Goal: Task Accomplishment & Management: Manage account settings

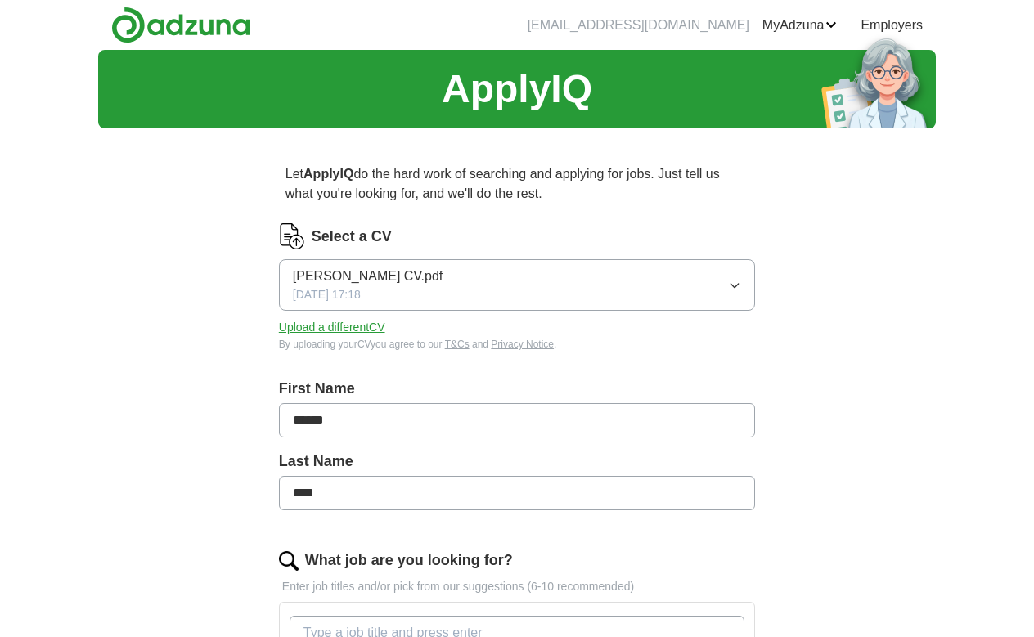
click at [731, 284] on icon "button" at bounding box center [734, 286] width 7 height 4
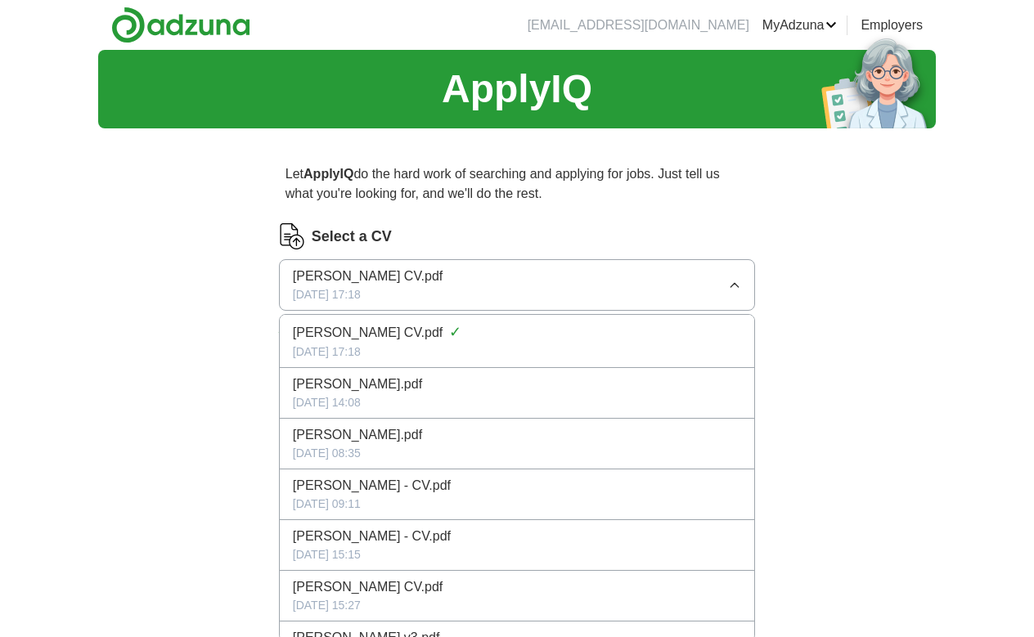
click at [860, 344] on div "ApplyIQ Let ApplyIQ do the hard work of searching and applying for jobs. Just t…" at bounding box center [516, 603] width 837 height 1106
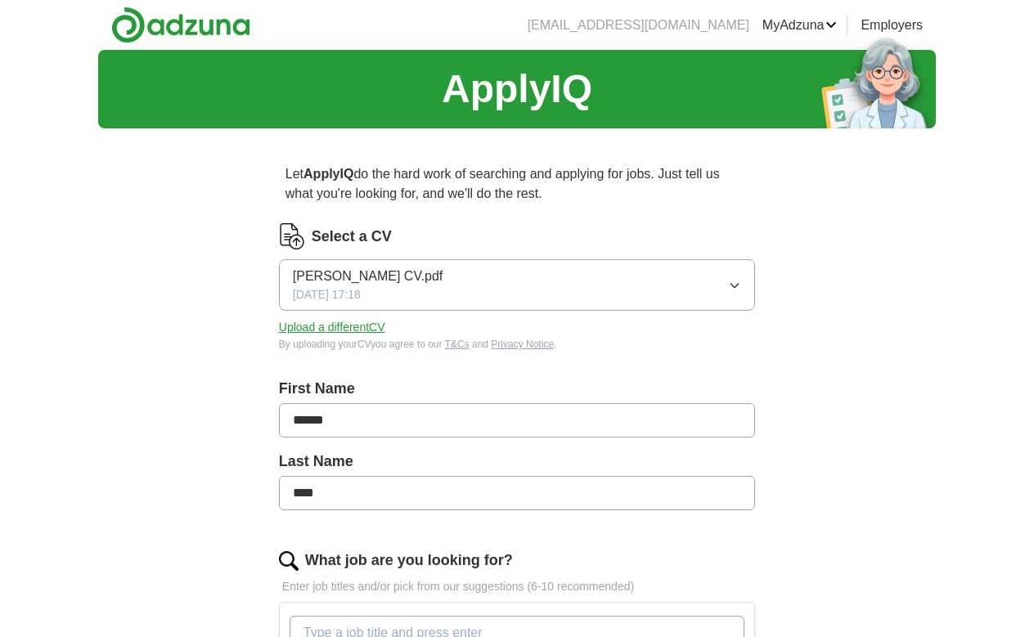
click at [330, 330] on button "Upload a different CV" at bounding box center [332, 327] width 106 height 17
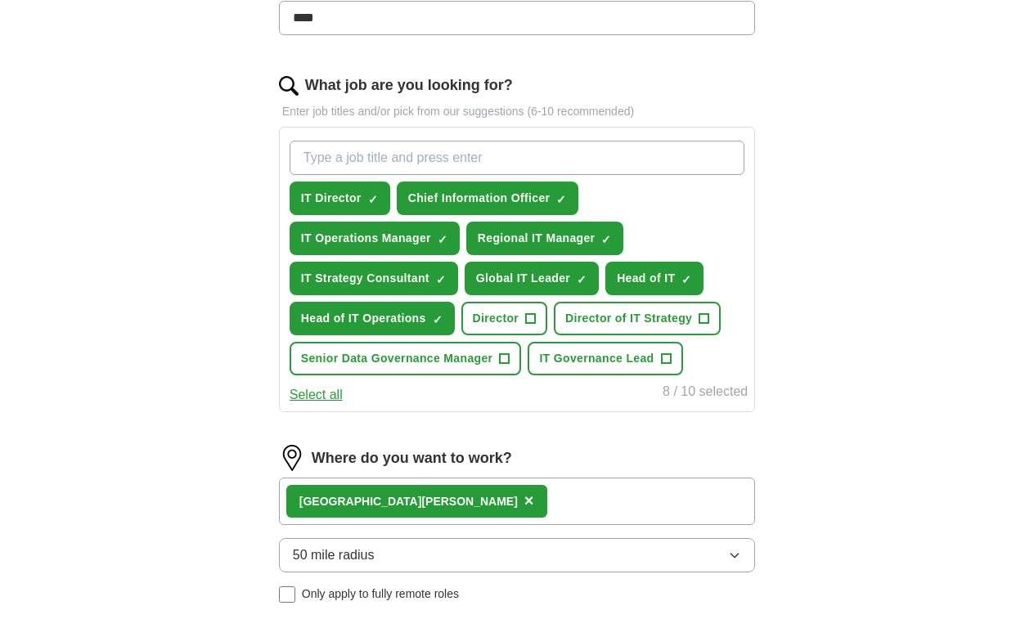
scroll to position [476, 0]
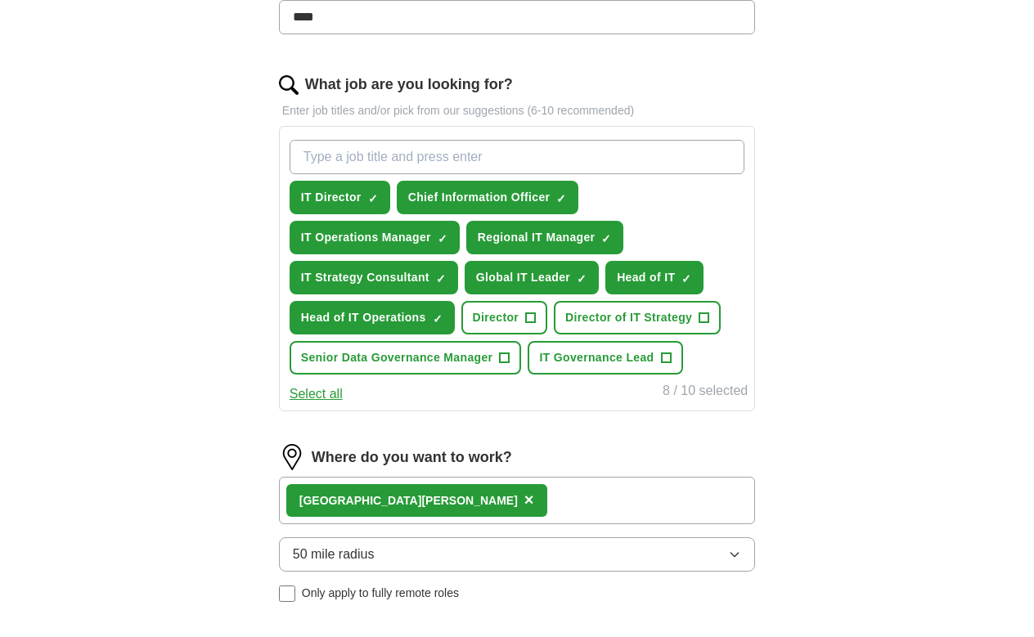
click at [0, 0] on span "×" at bounding box center [0, 0] width 0 height 0
click at [824, 267] on div "Let ApplyIQ do the hard work of searching and applying for jobs. Just tell us w…" at bounding box center [517, 239] width 628 height 1146
type input "VP of Information Technology"
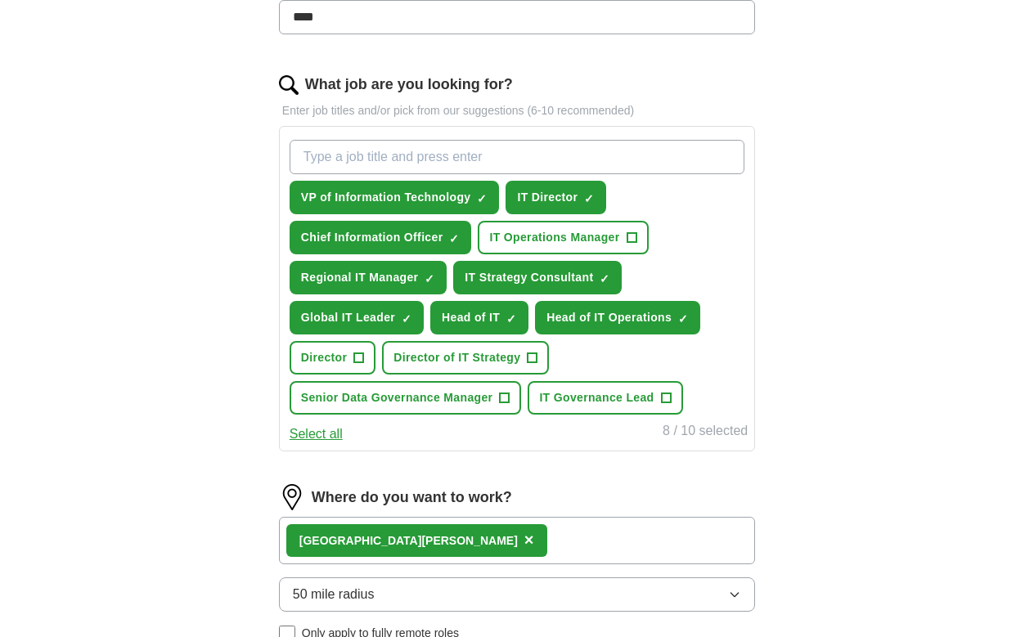
click at [500, 546] on div "East [PERSON_NAME] ×" at bounding box center [517, 540] width 476 height 47
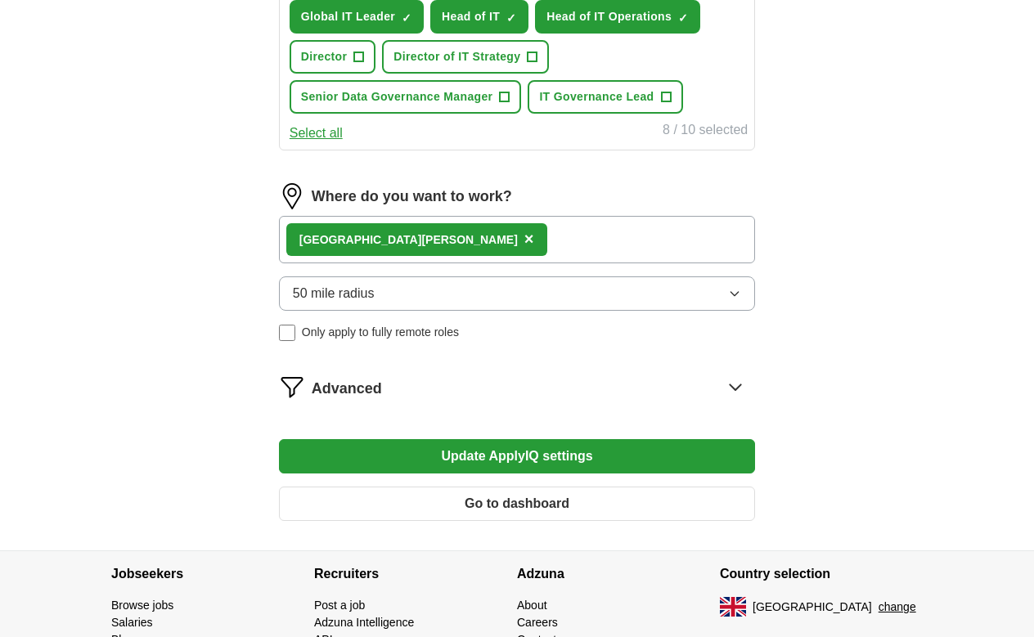
scroll to position [787, 0]
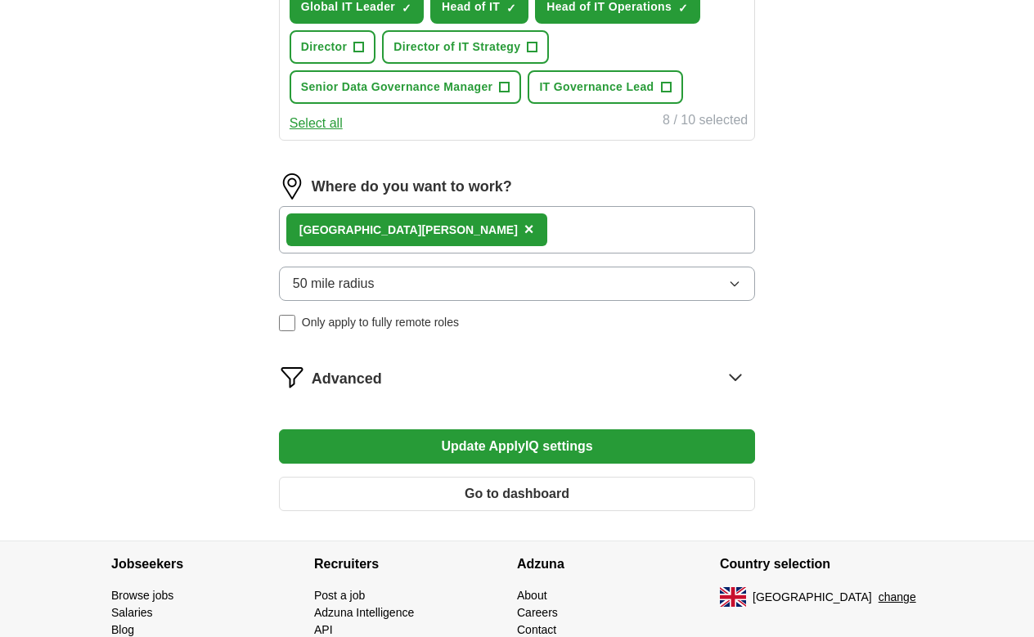
click at [736, 287] on icon "button" at bounding box center [734, 283] width 13 height 13
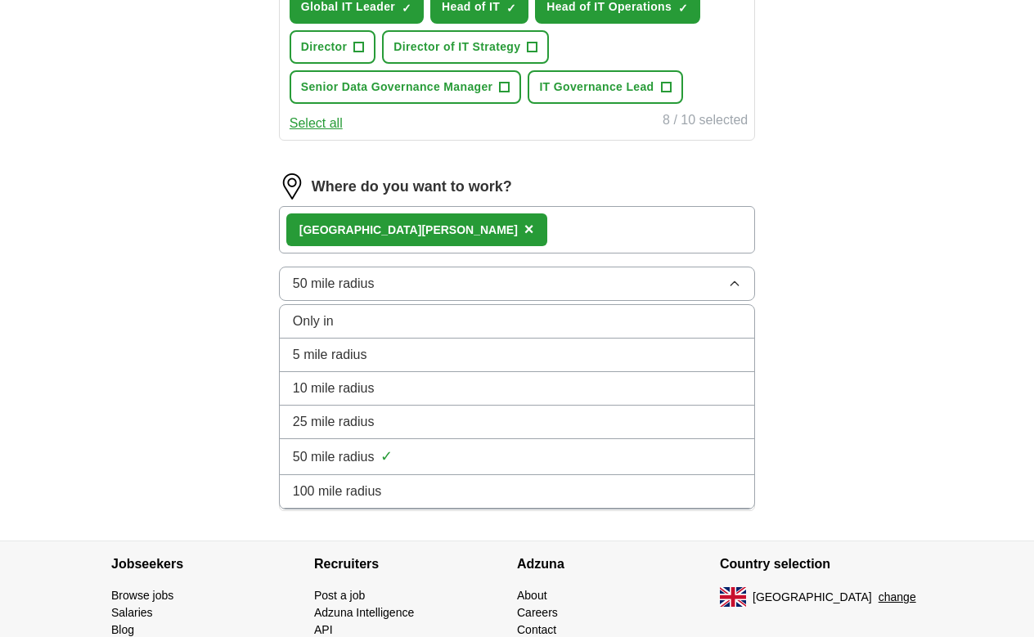
click at [606, 493] on div "100 mile radius" at bounding box center [517, 492] width 448 height 20
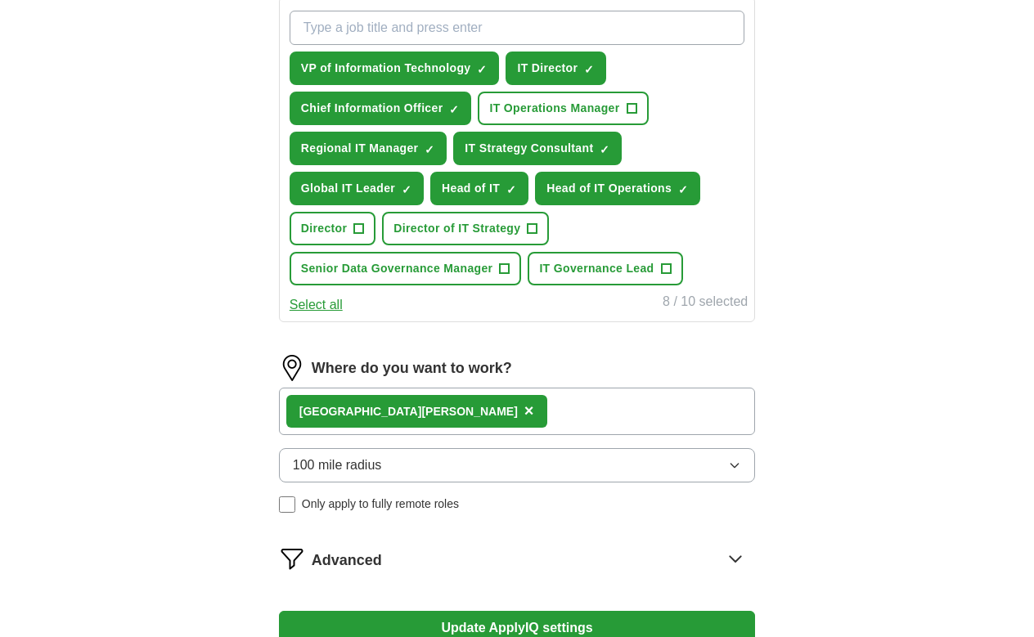
scroll to position [744, 0]
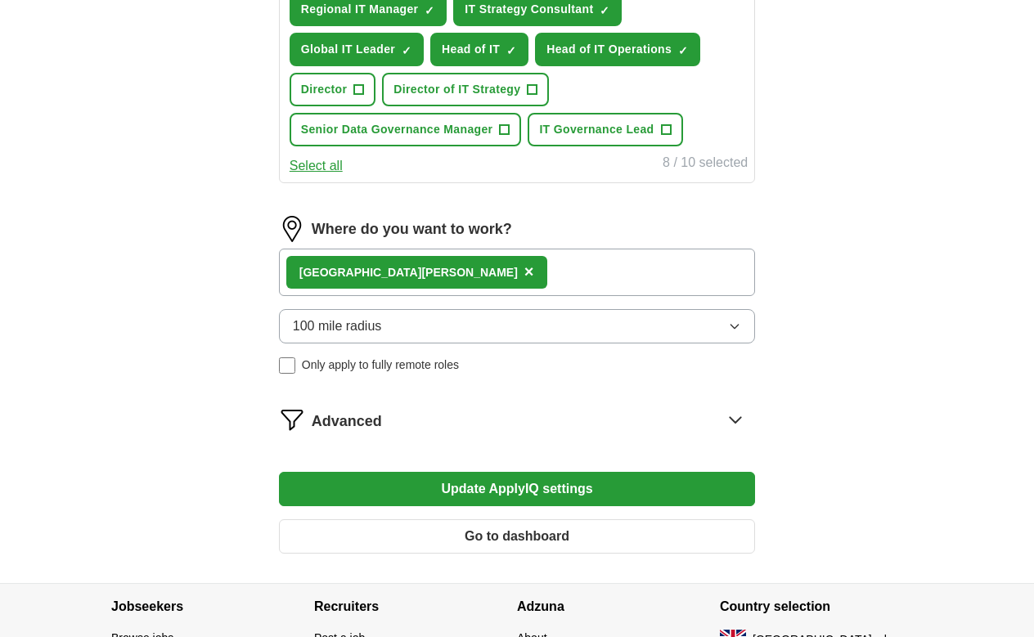
click at [725, 330] on button "100 mile radius" at bounding box center [517, 326] width 476 height 34
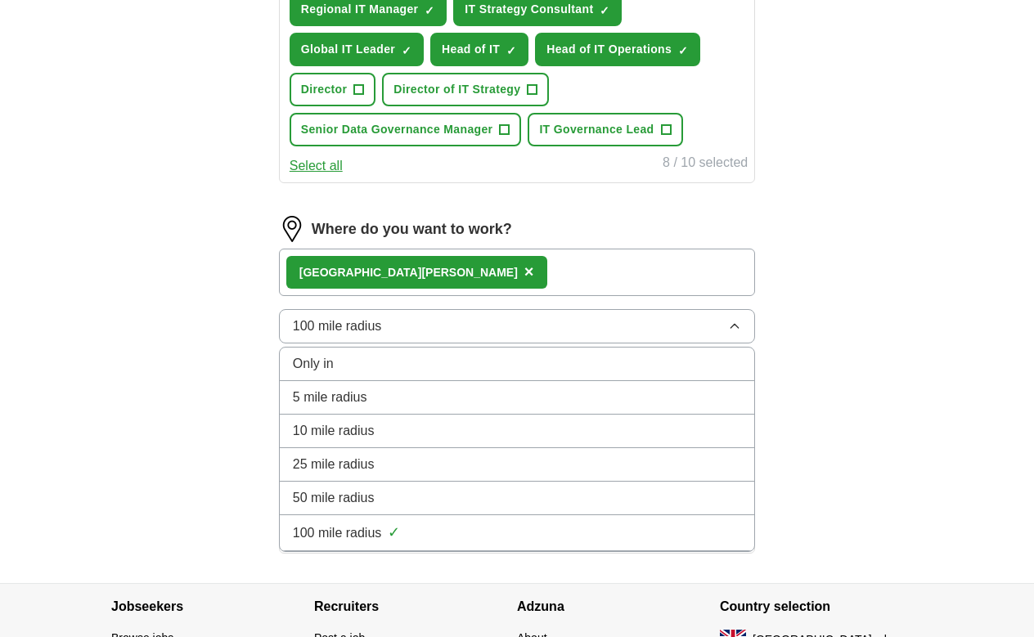
click at [626, 506] on div "50 mile radius" at bounding box center [517, 498] width 448 height 20
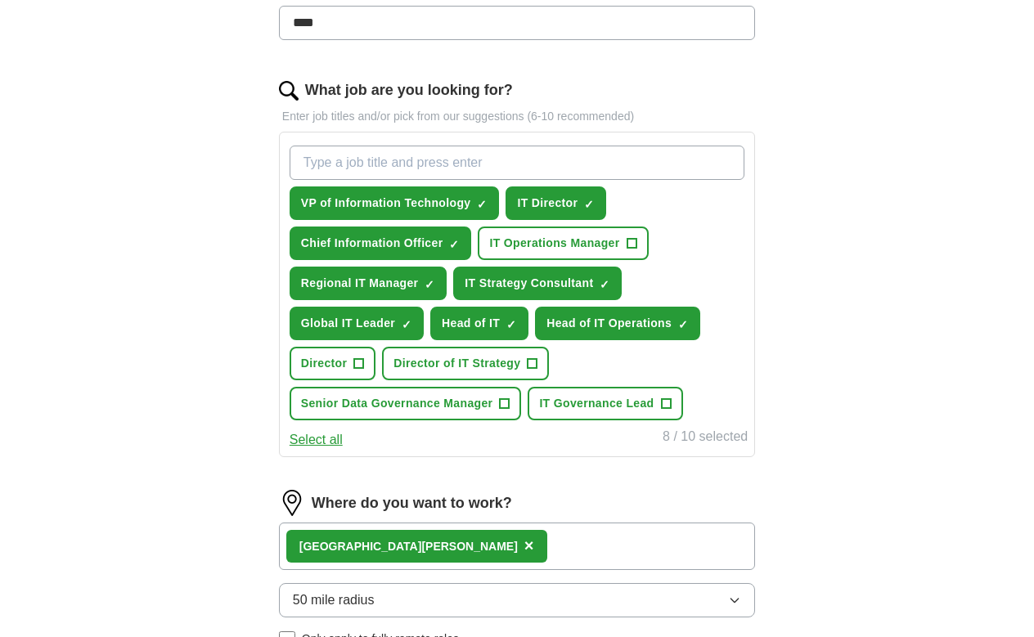
scroll to position [469, 0]
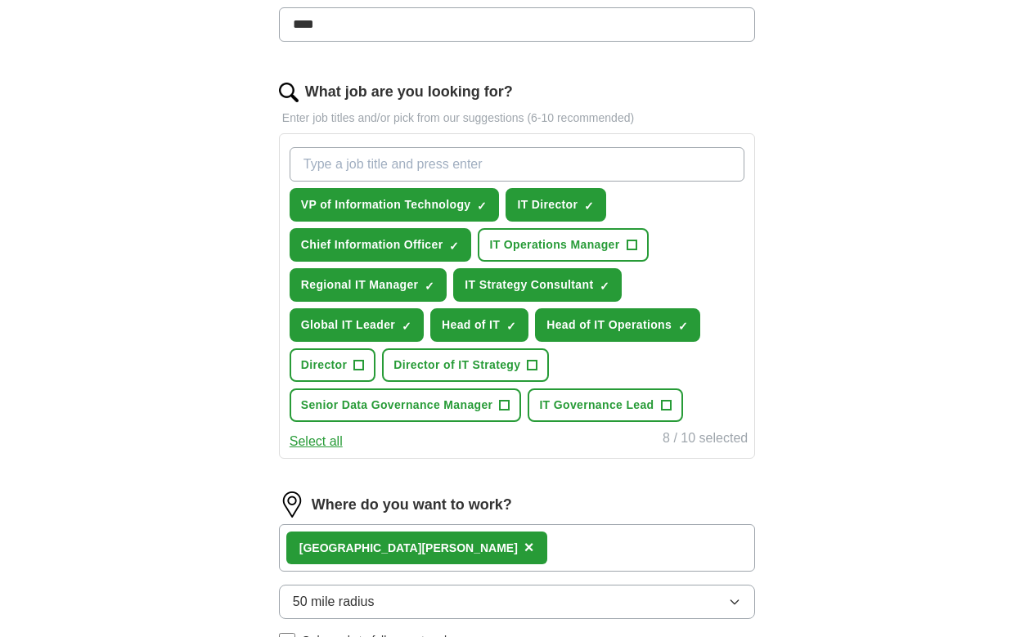
click at [0, 0] on span "×" at bounding box center [0, 0] width 0 height 0
click at [430, 284] on span "+" at bounding box center [430, 285] width 10 height 13
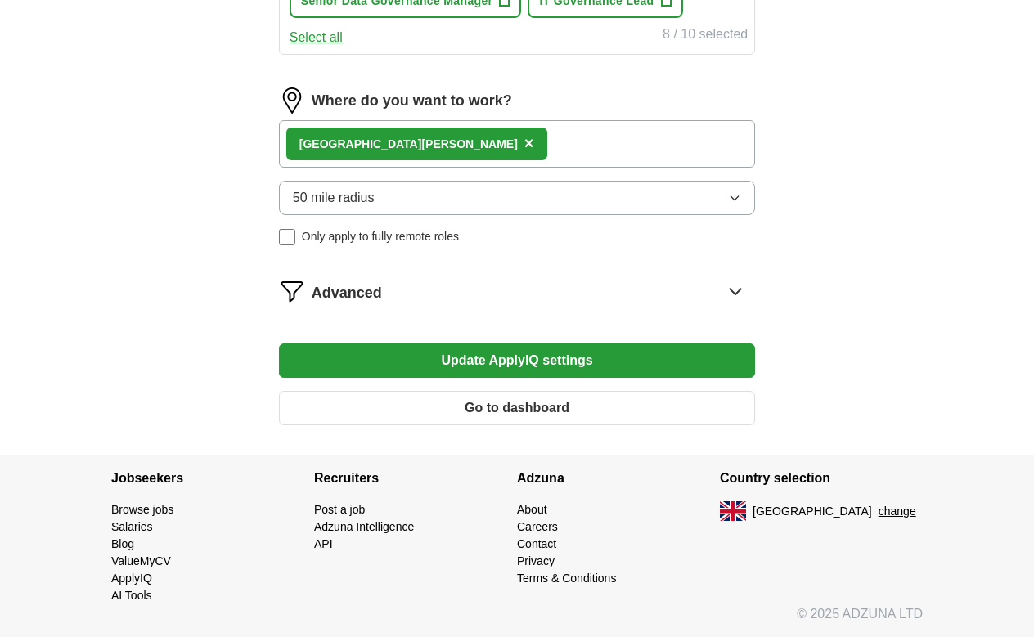
scroll to position [873, 0]
click at [487, 365] on button "Update ApplyIQ settings" at bounding box center [517, 360] width 476 height 34
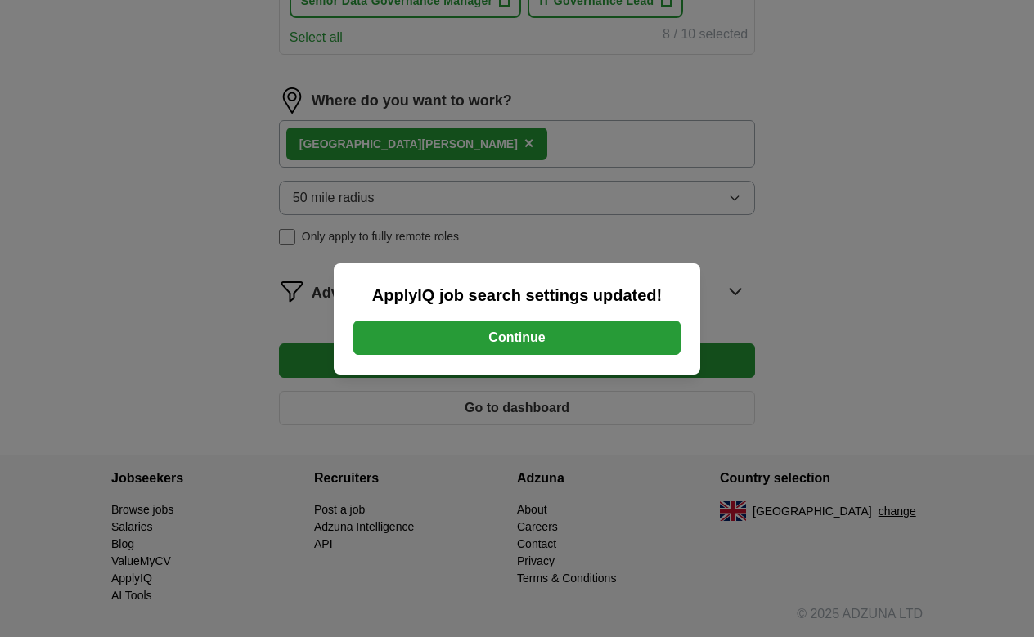
click at [559, 333] on button "Continue" at bounding box center [516, 338] width 327 height 34
